Goal: Transaction & Acquisition: Purchase product/service

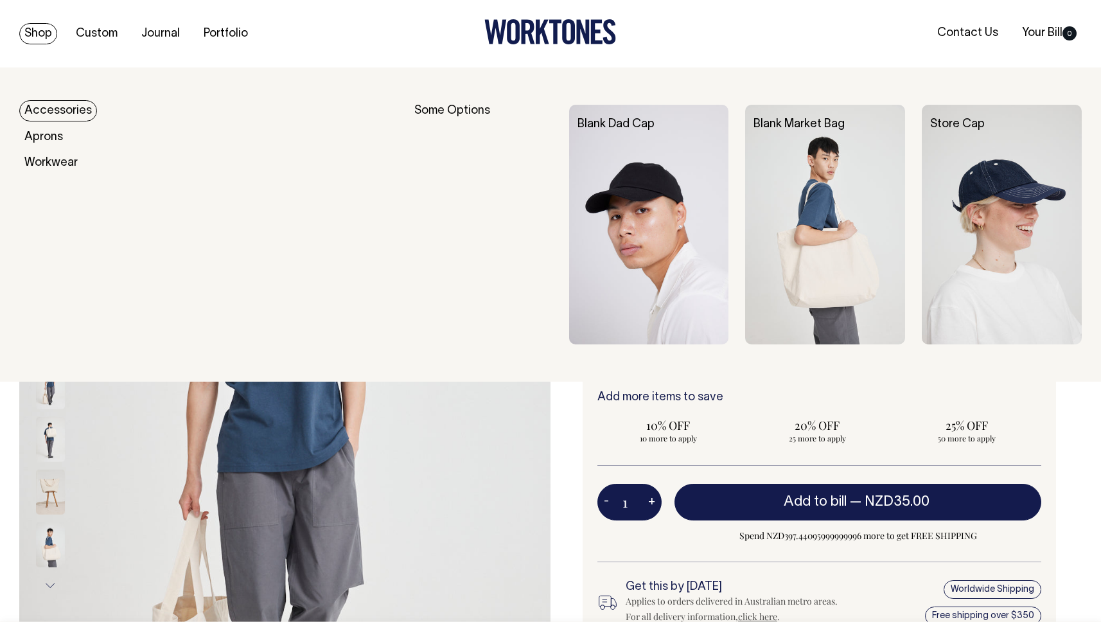
click at [967, 205] on img at bounding box center [1002, 225] width 160 height 240
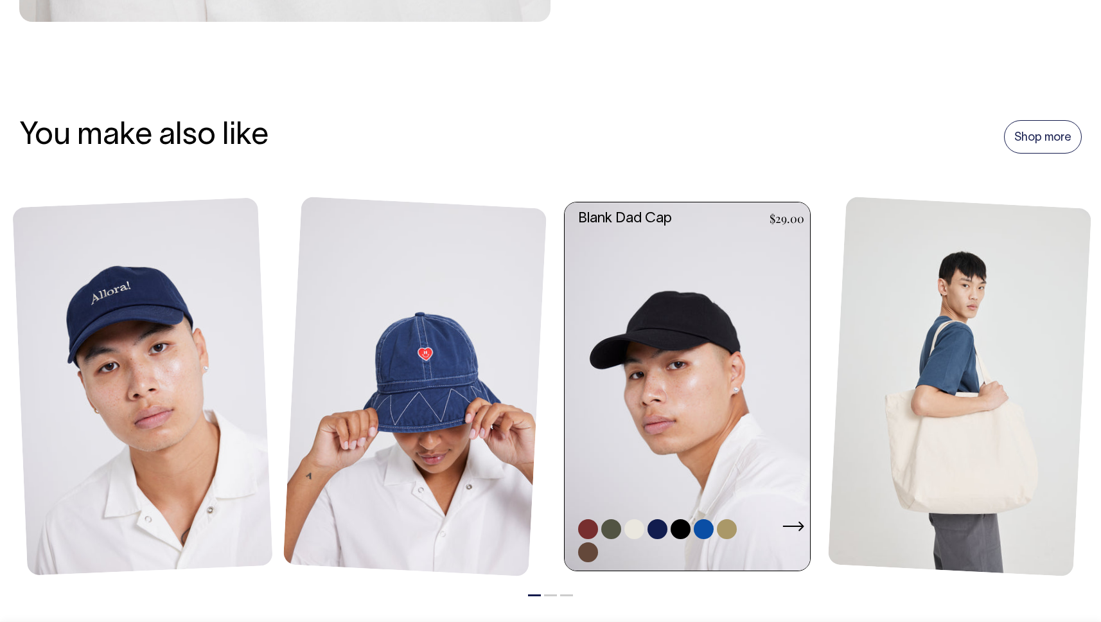
scroll to position [841, 0]
click at [692, 320] on link at bounding box center [691, 387] width 253 height 368
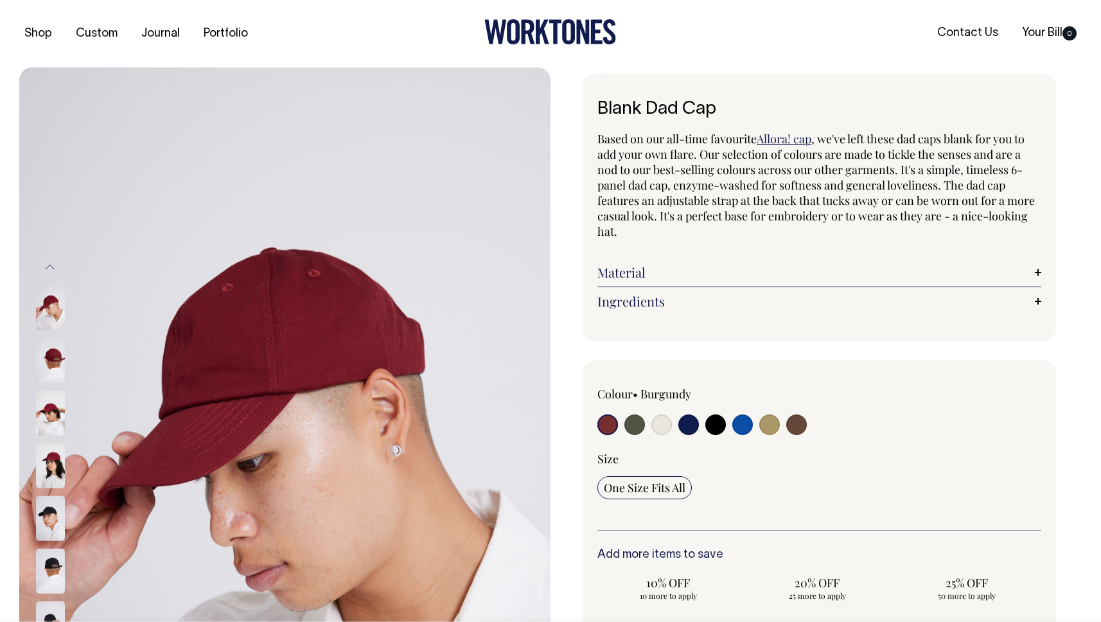
click at [640, 297] on link "Ingredients" at bounding box center [819, 301] width 444 height 15
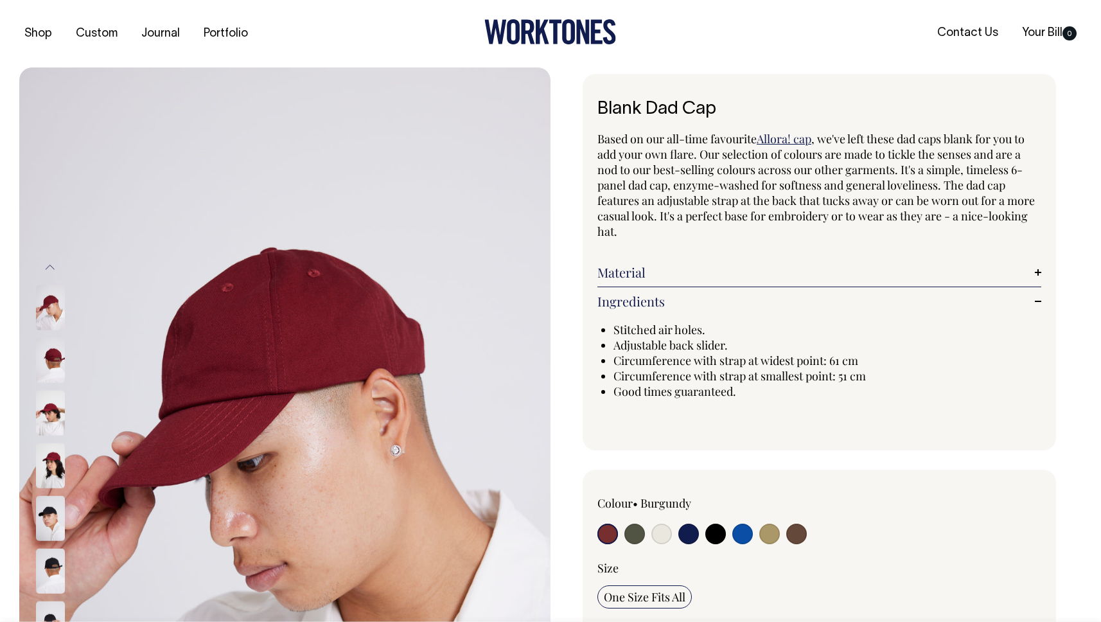
click at [640, 297] on link "Ingredients" at bounding box center [819, 301] width 444 height 15
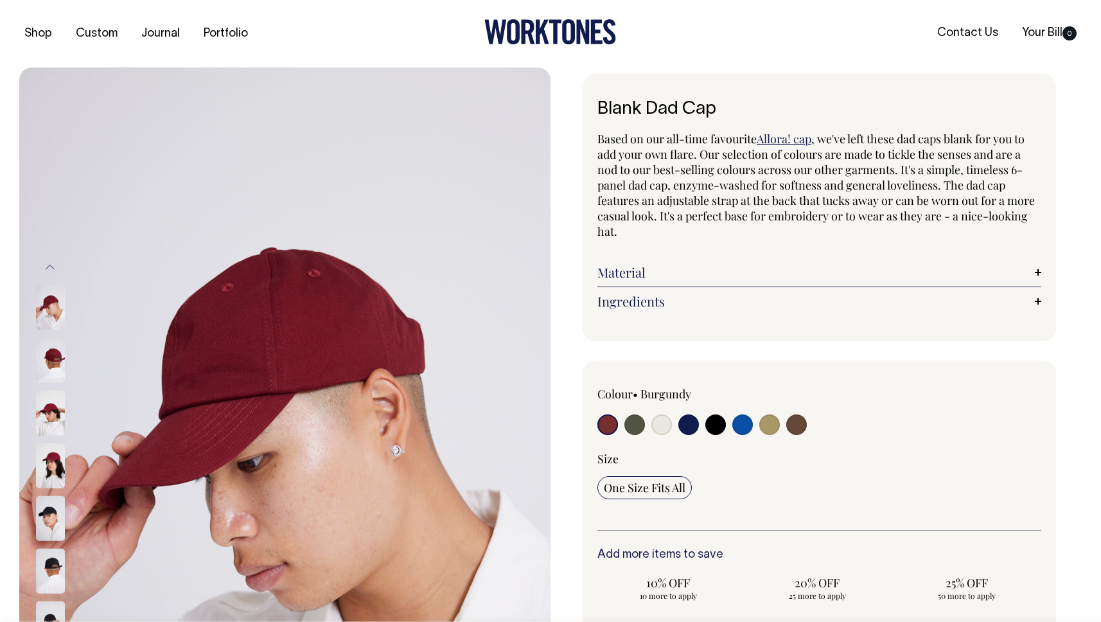
click at [640, 297] on link "Ingredients" at bounding box center [819, 301] width 444 height 15
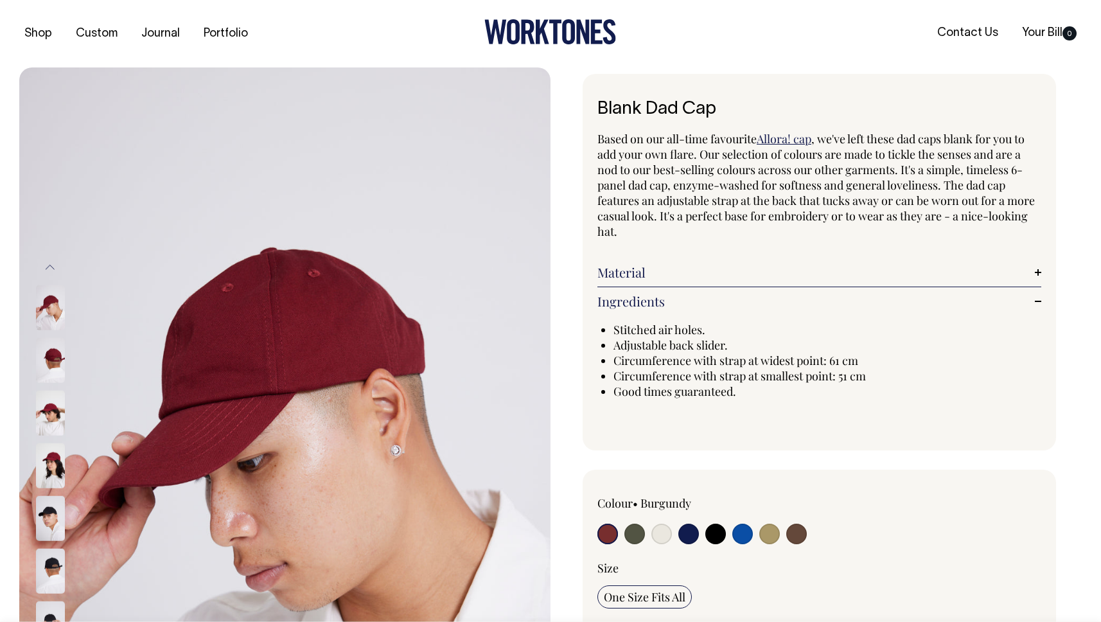
click at [640, 297] on link "Ingredients" at bounding box center [819, 301] width 444 height 15
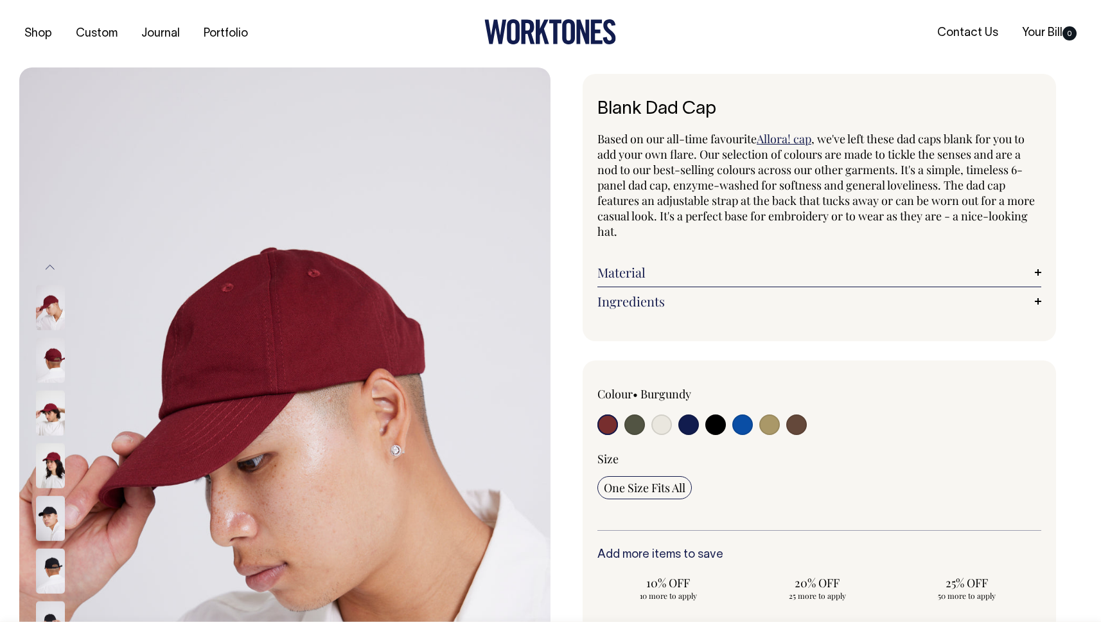
click at [636, 276] on link "Material" at bounding box center [819, 272] width 444 height 15
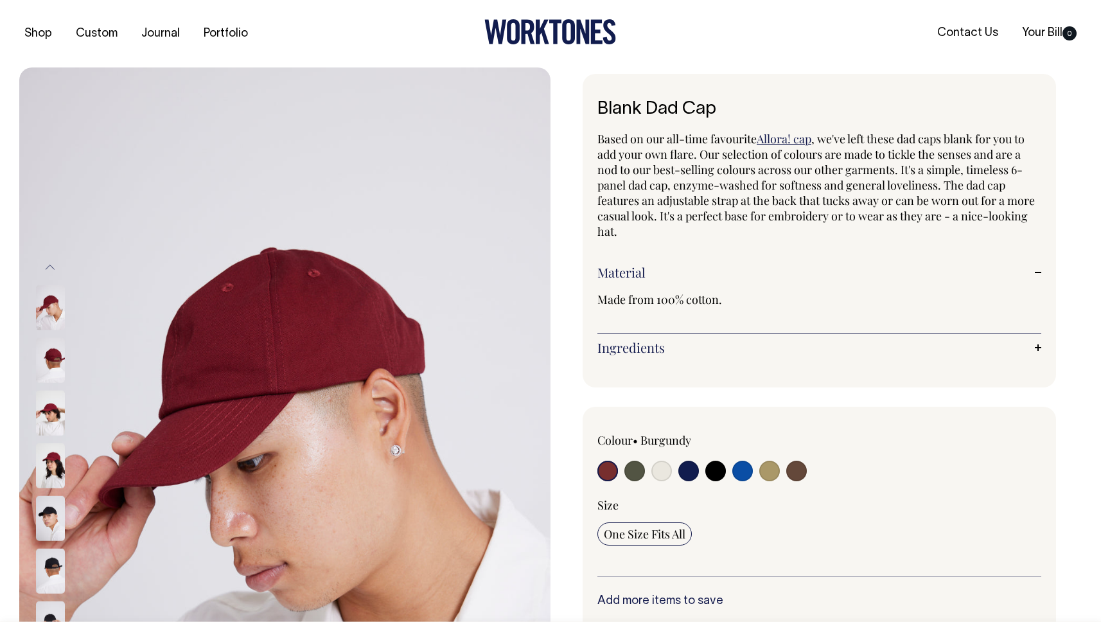
click at [646, 265] on link "Material" at bounding box center [819, 272] width 444 height 15
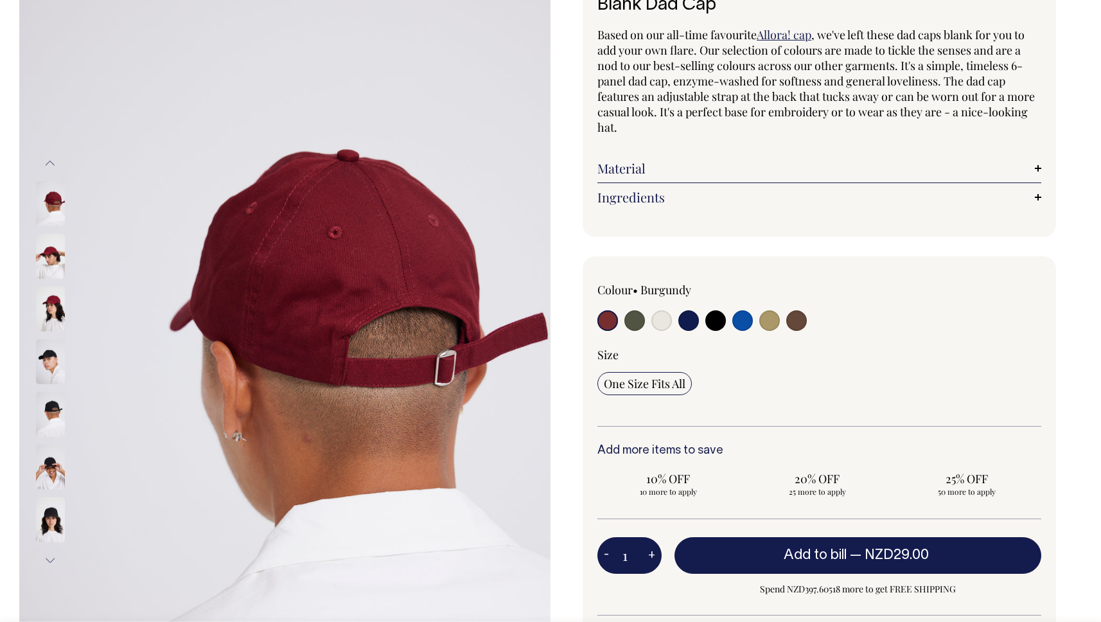
scroll to position [104, 0]
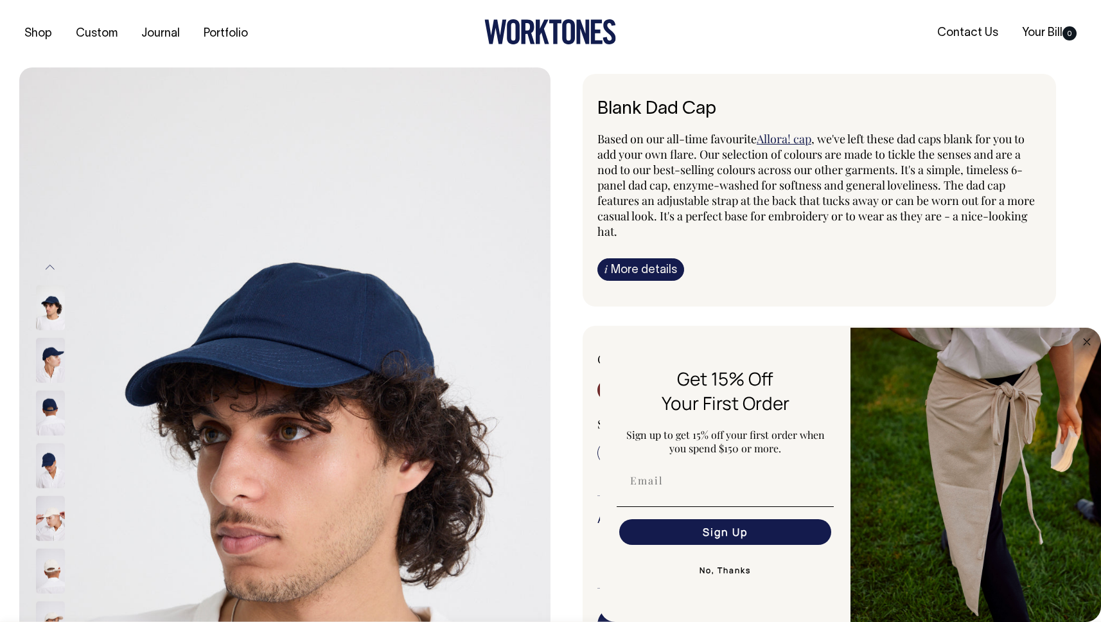
select select "Dark Navy"
